Goal: Find specific page/section: Find specific page/section

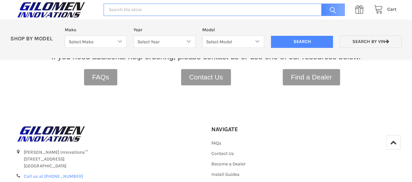
scroll to position [226, 0]
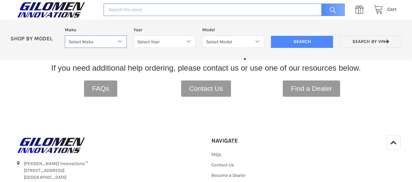
click at [118, 41] on select "Select Make Bobcat UTV Gravely UTV ACE 900 RANGER 570 Ranger 700 / 800 RANGER 9…" at bounding box center [96, 41] width 62 height 13
select select "330"
click at [65, 35] on select "Select Make Bobcat UTV Gravely UTV ACE 900 RANGER 570 Ranger 700 / 800 RANGER 9…" at bounding box center [96, 41] width 62 height 13
click at [187, 40] on select "Select Year [DATE] 2018 2019 2020 2021 2022 2023 2024 2025" at bounding box center [164, 41] width 62 height 13
select select "664"
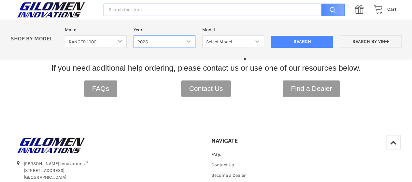
click at [133, 35] on select "Select Year [DATE] 2018 2019 2020 2021 2022 2023 2024 2025" at bounding box center [164, 41] width 62 height 13
click at [256, 40] on select "Select Model Ranger 1000 Basic 61 HP SOHC Ranger 1000 Crew Basic 61 HP SOHC Ran…" at bounding box center [233, 41] width 62 height 13
select select "670"
click at [202, 35] on select "Select Model Ranger 1000 Basic 61 HP SOHC Ranger 1000 Crew Basic 61 HP SOHC Ran…" at bounding box center [233, 41] width 62 height 13
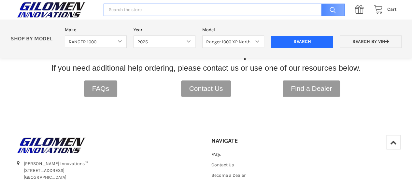
click at [290, 40] on input "Search" at bounding box center [302, 42] width 62 height 12
